Goal: Feedback & Contribution: Leave review/rating

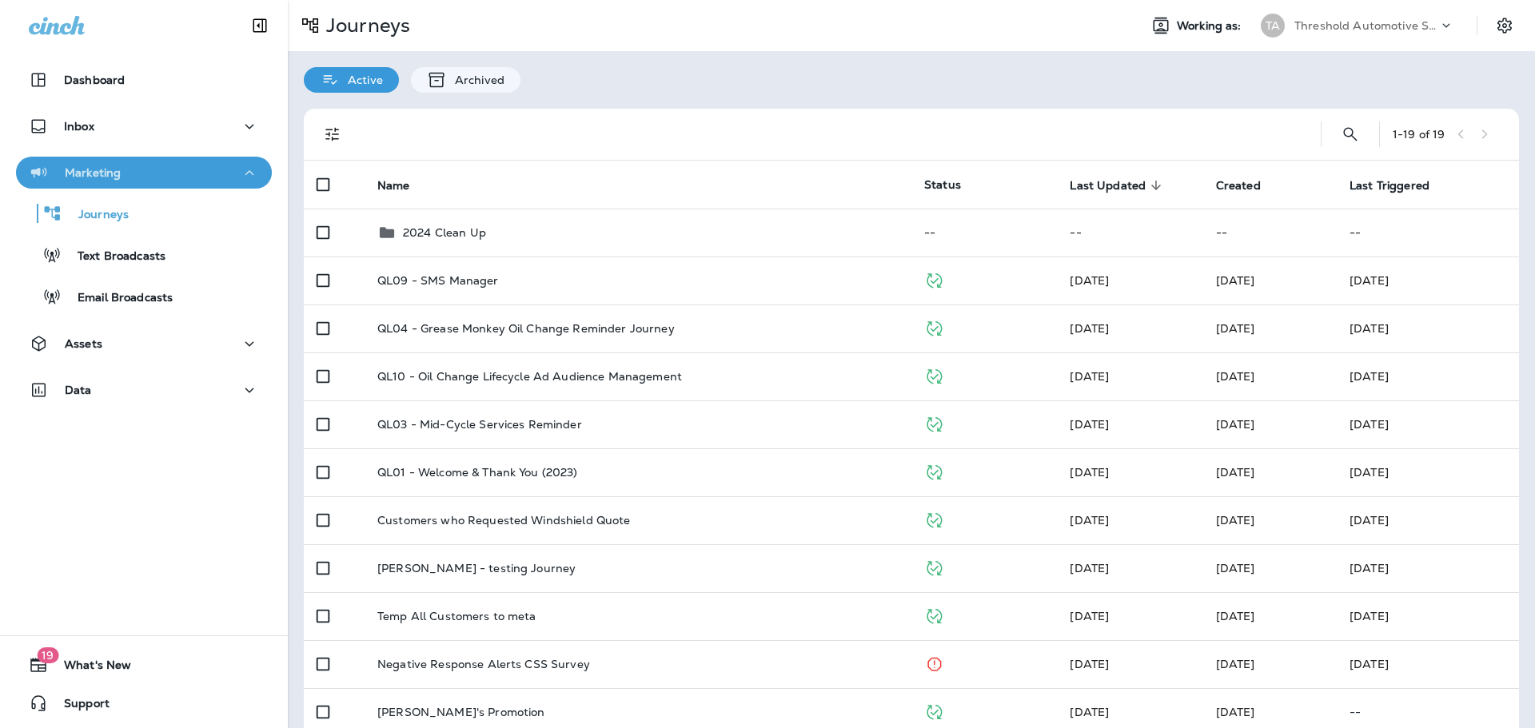
click at [186, 167] on div "Marketing" at bounding box center [144, 173] width 230 height 20
click at [149, 170] on div "Marketing" at bounding box center [144, 173] width 230 height 20
click at [76, 86] on p "Dashboard" at bounding box center [94, 80] width 61 height 13
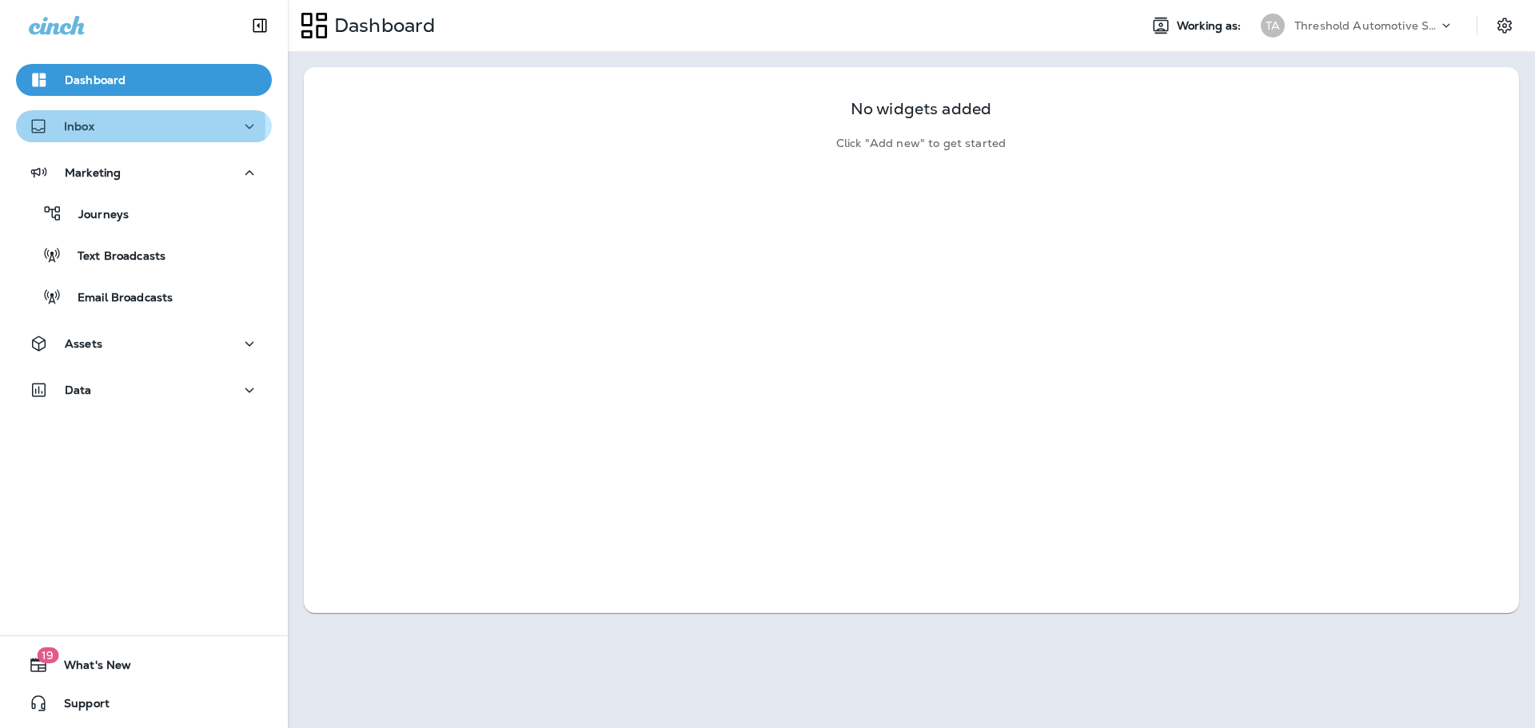
click at [79, 126] on p "Inbox" at bounding box center [79, 126] width 30 height 13
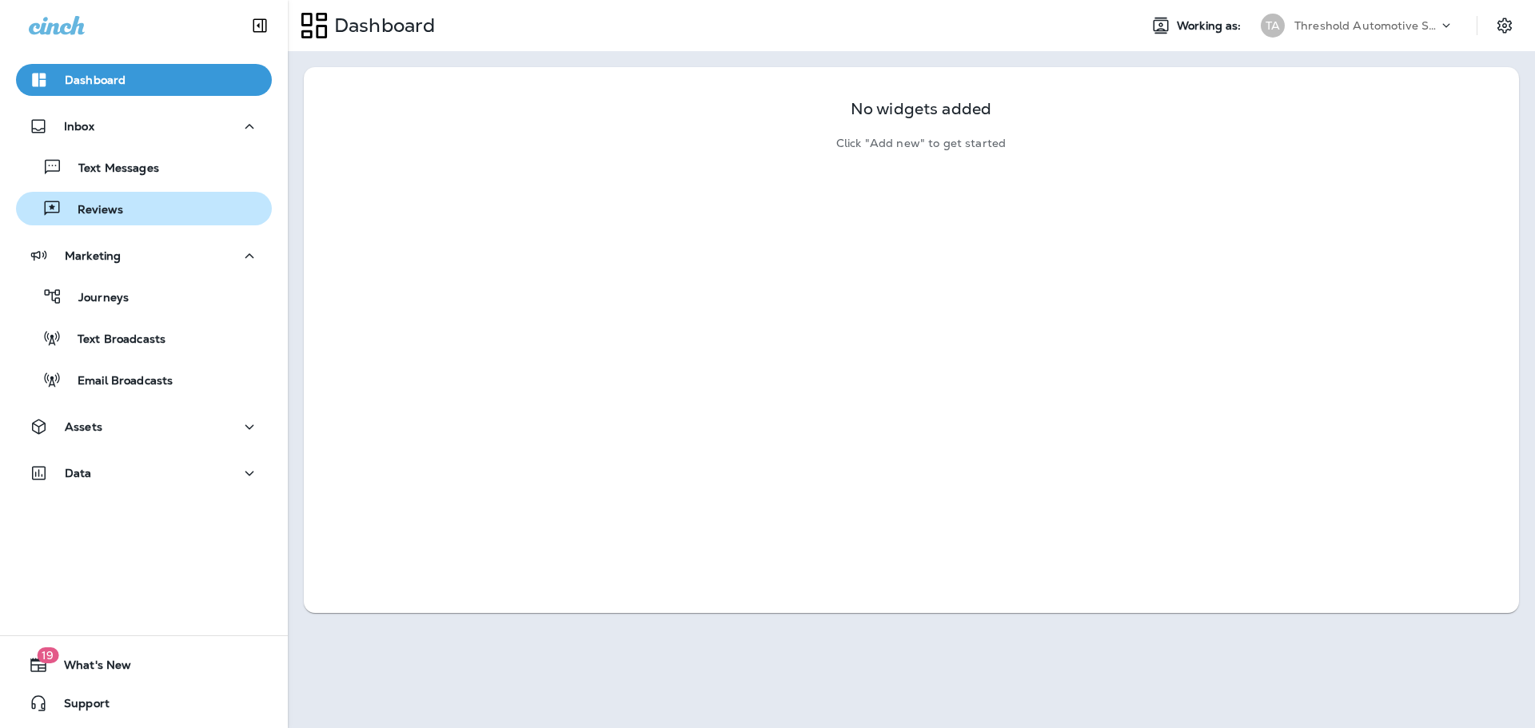
click at [114, 203] on p "Reviews" at bounding box center [93, 210] width 62 height 15
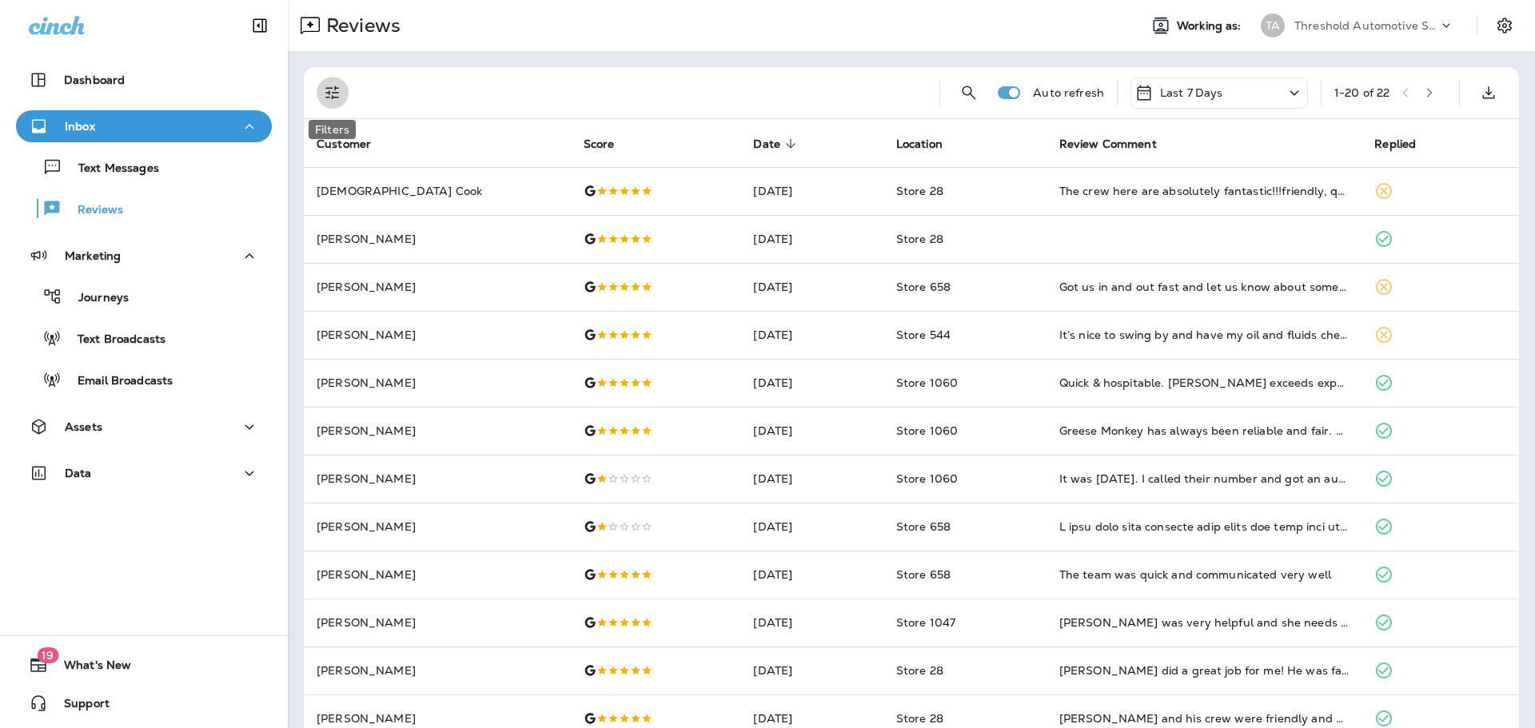
click at [338, 101] on icon "Filters" at bounding box center [332, 92] width 19 height 19
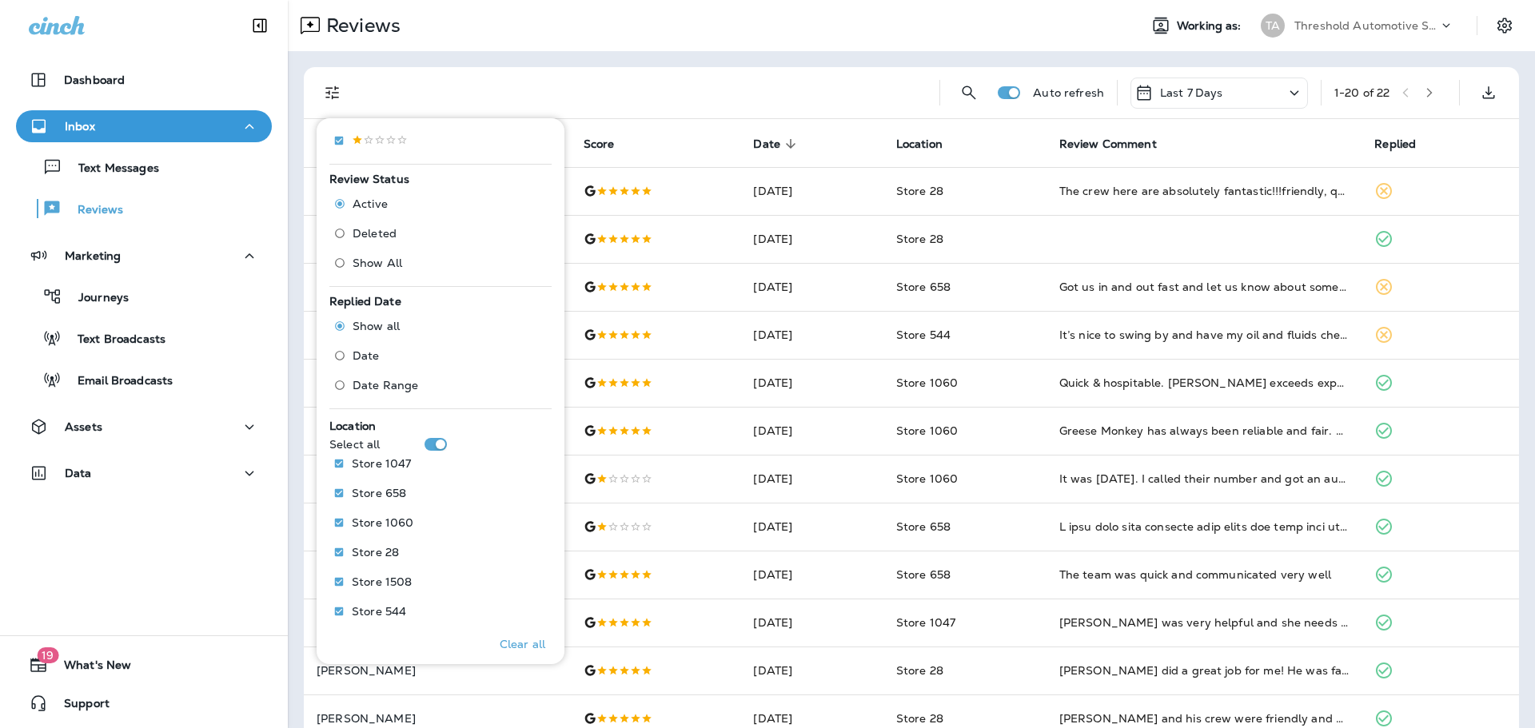
scroll to position [460, 0]
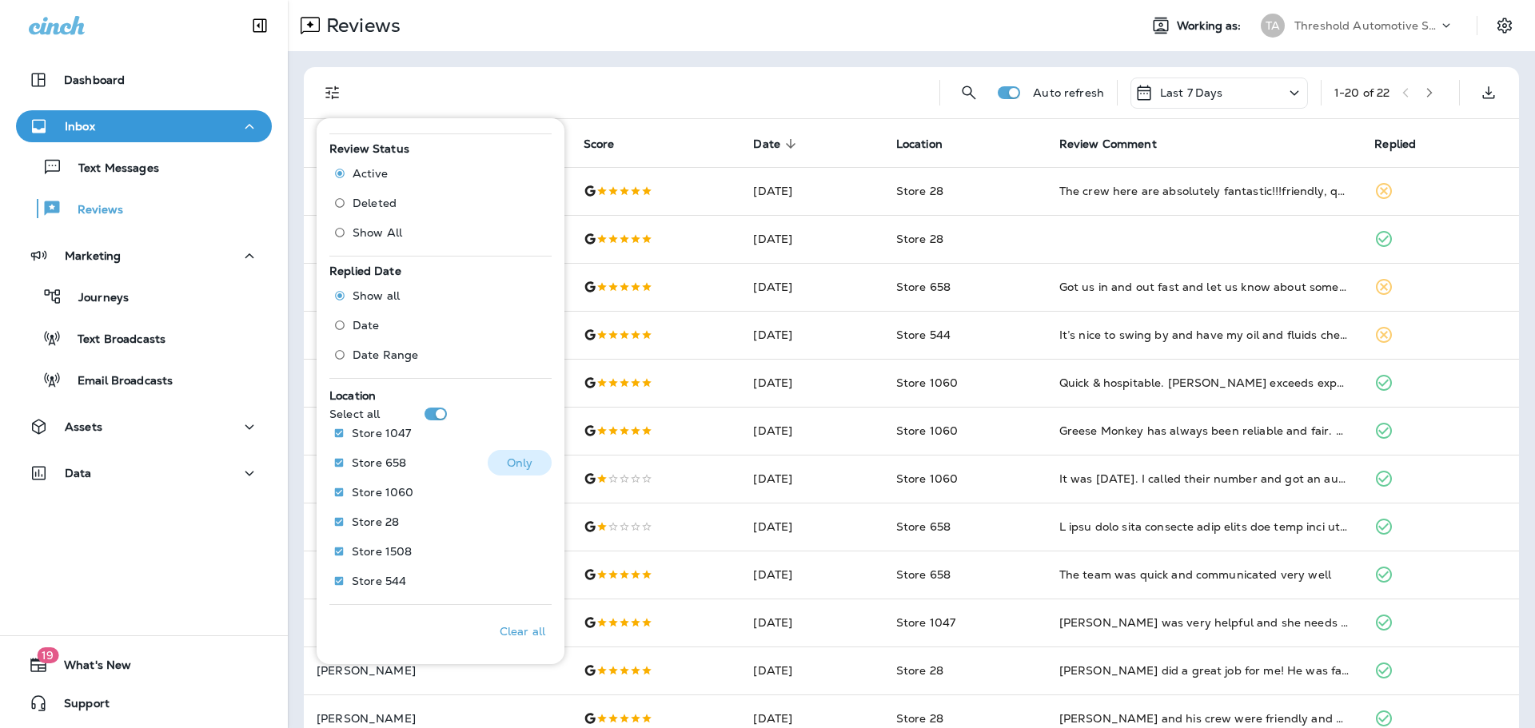
click at [528, 454] on button "Only" at bounding box center [520, 463] width 64 height 26
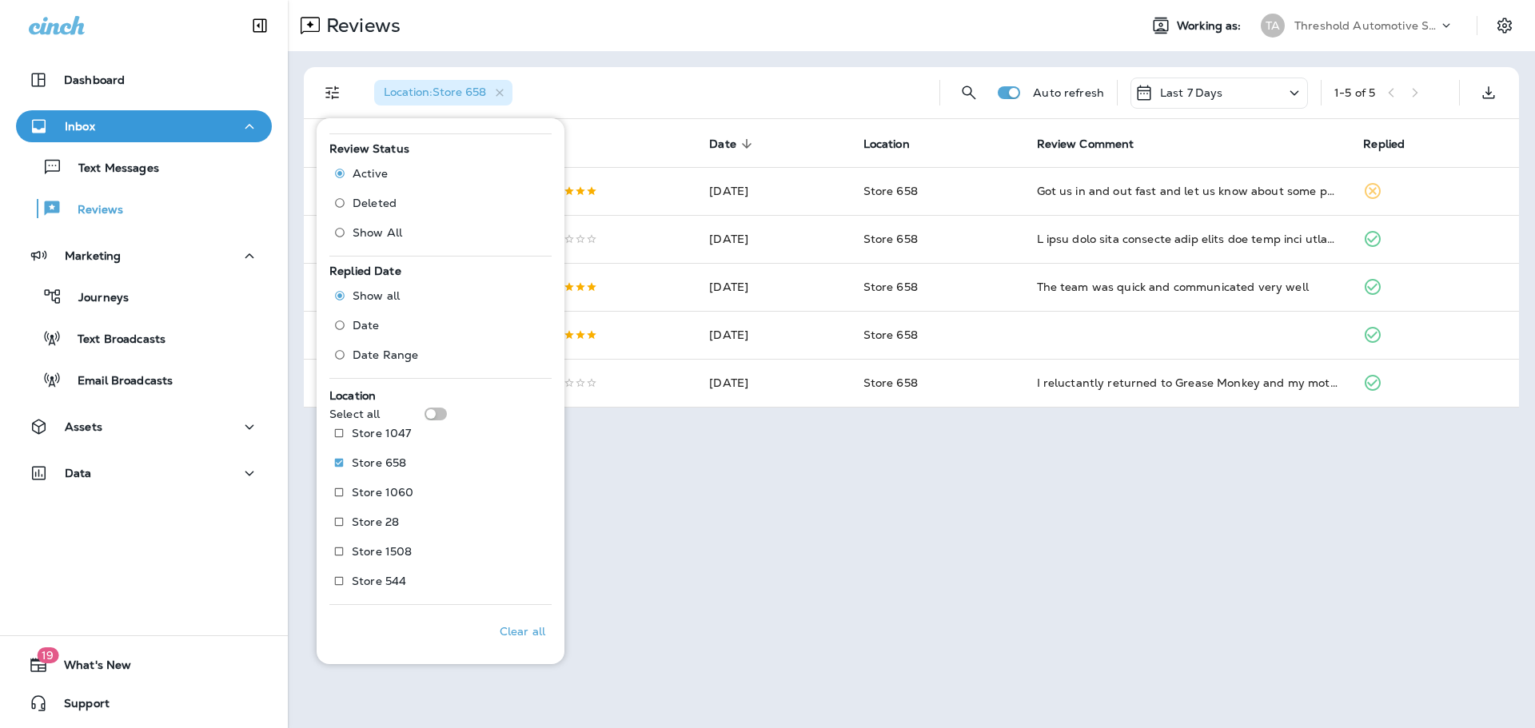
click at [613, 39] on div "Reviews" at bounding box center [707, 26] width 838 height 32
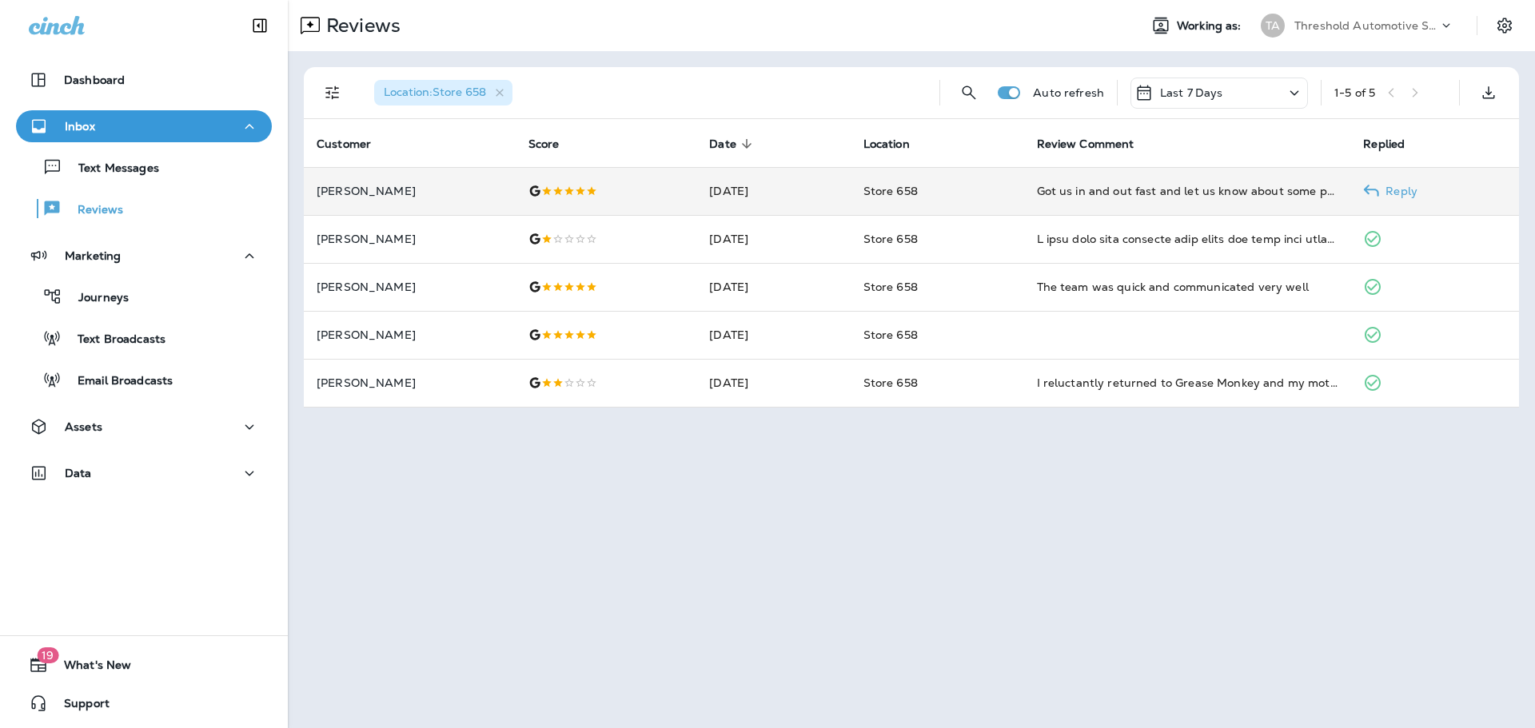
click at [645, 208] on td at bounding box center [606, 191] width 181 height 48
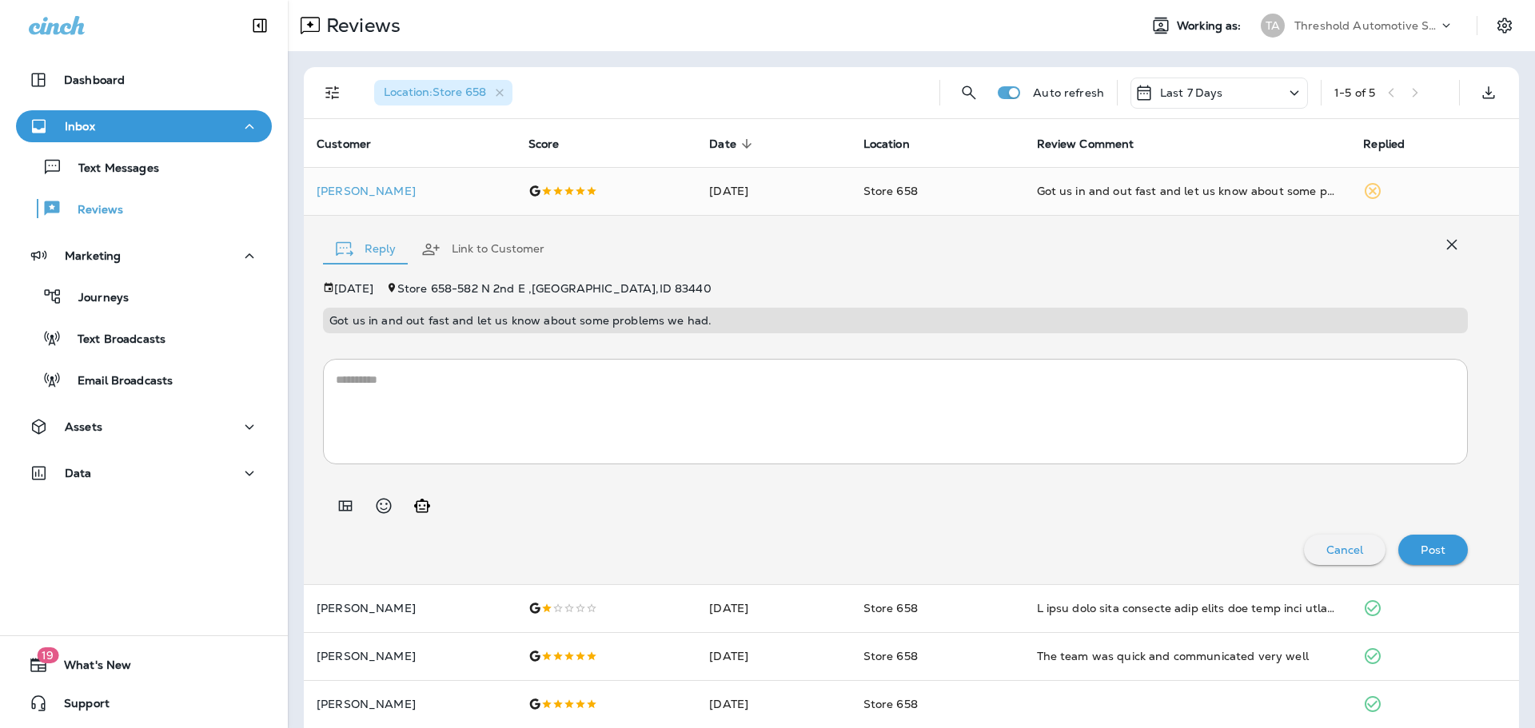
click at [564, 401] on textarea at bounding box center [895, 412] width 1119 height 80
click at [424, 492] on button "Generate AI response" at bounding box center [422, 506] width 32 height 32
type textarea "**********"
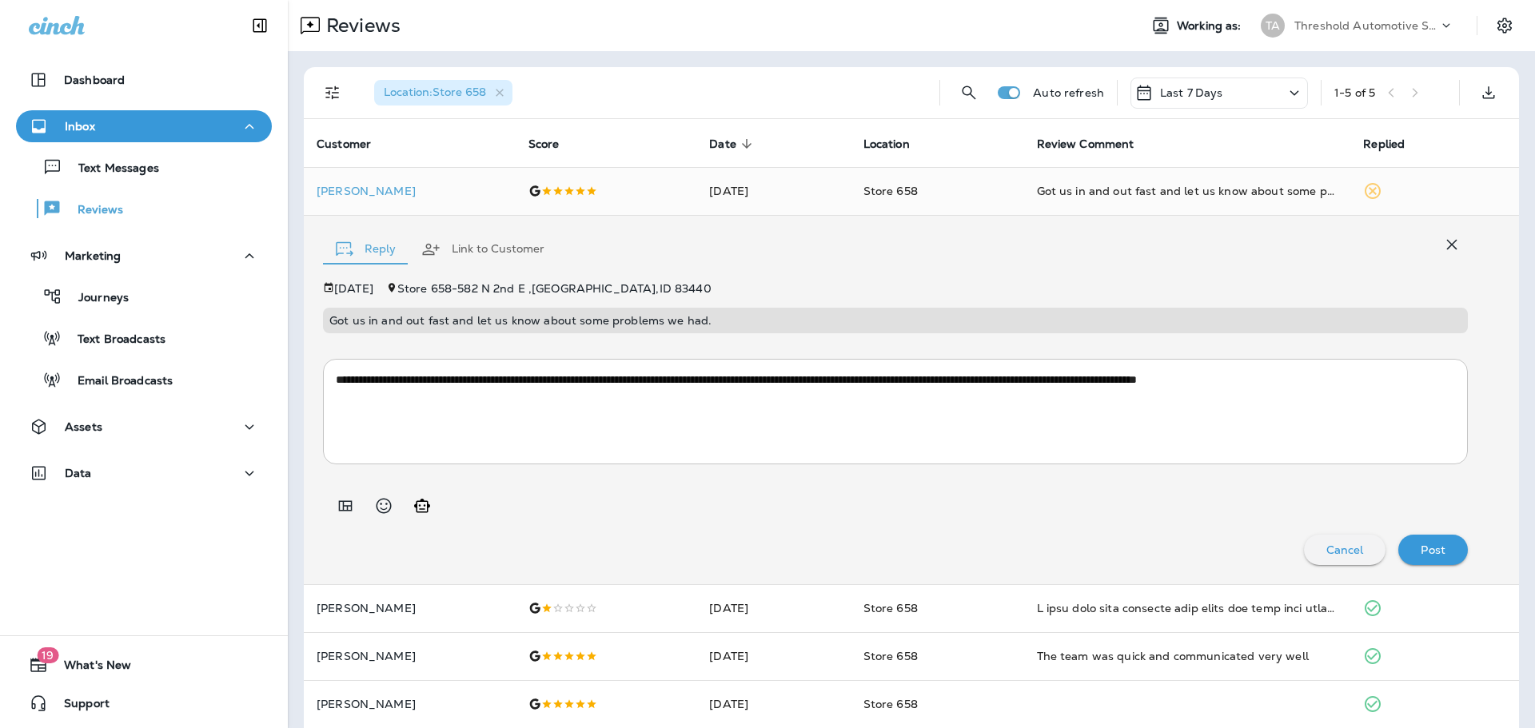
click at [1421, 544] on p "Post" at bounding box center [1433, 550] width 25 height 13
